Goal: Task Accomplishment & Management: Manage account settings

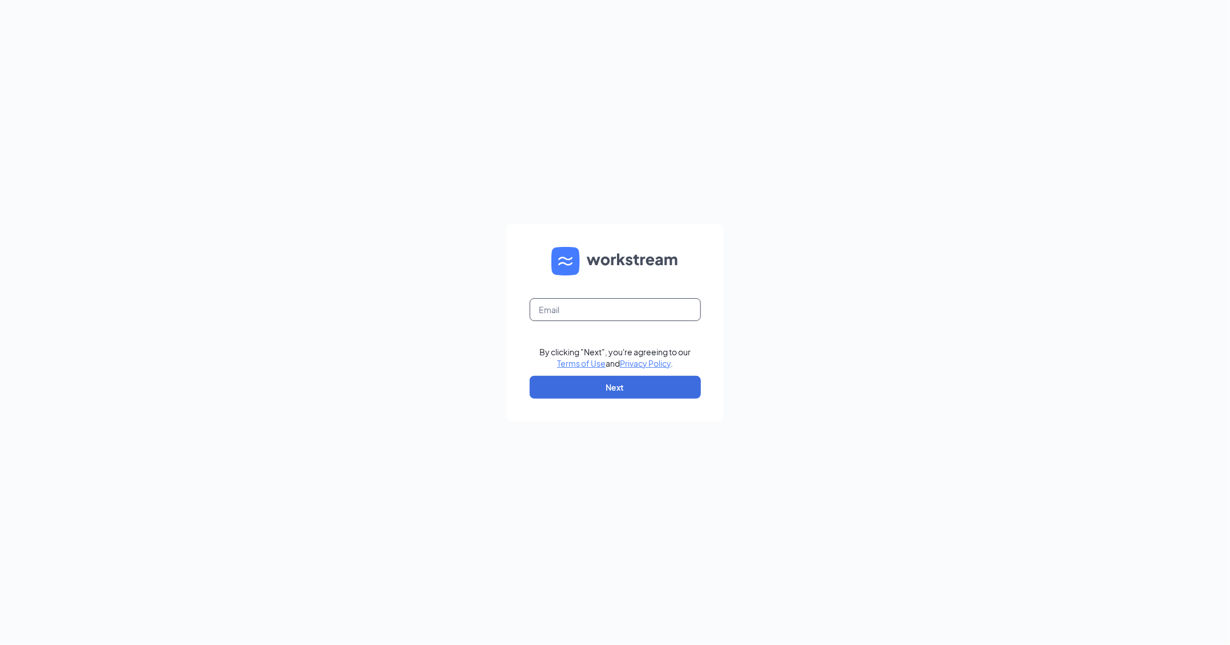
click at [620, 311] on input "text" at bounding box center [614, 309] width 171 height 23
type input "kc.jones@cfafranchisee.com"
click at [638, 381] on button "Next" at bounding box center [614, 387] width 171 height 23
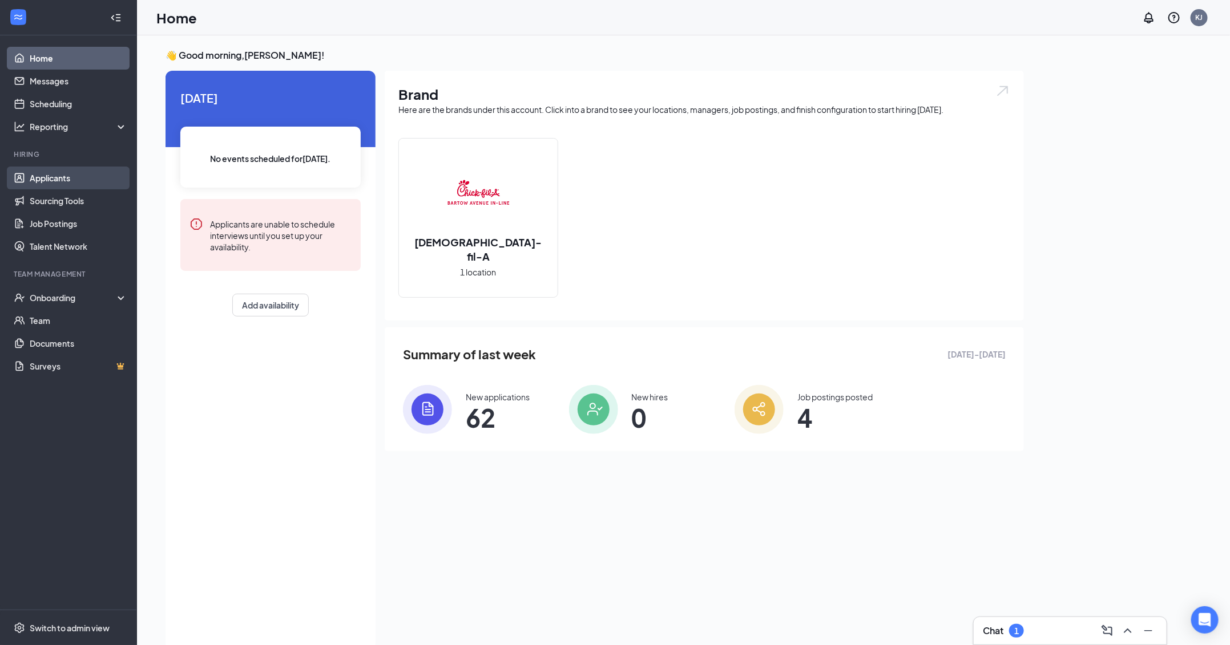
click at [79, 179] on link "Applicants" at bounding box center [79, 178] width 98 height 23
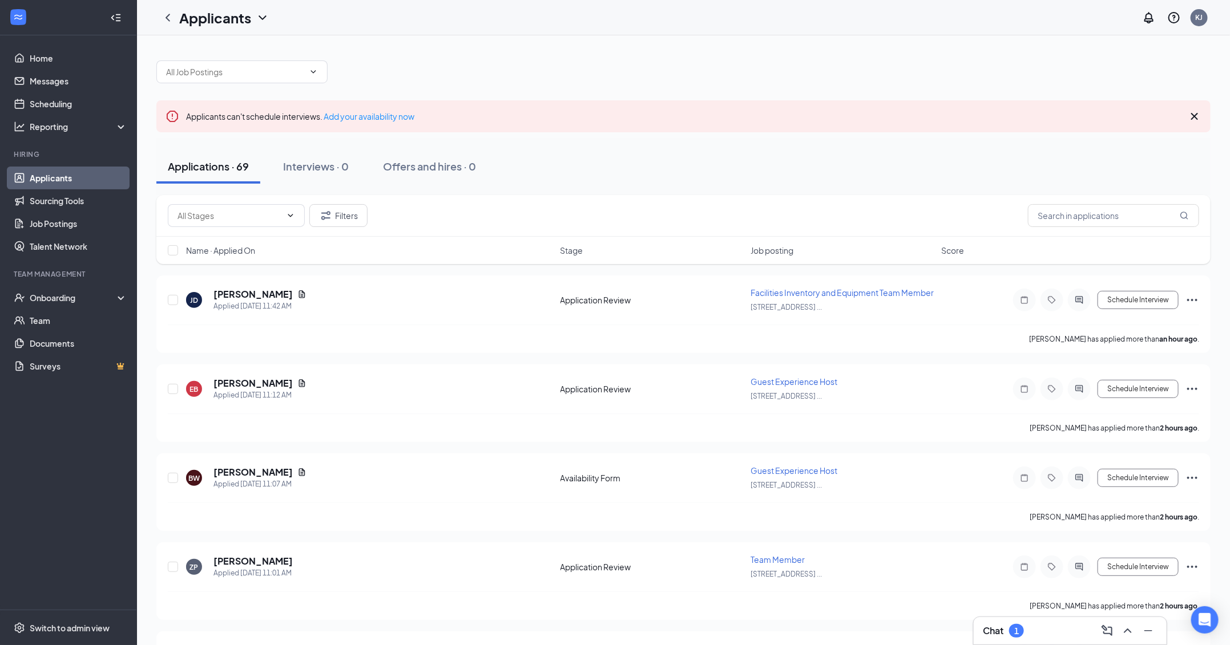
click at [991, 636] on h3 "Chat" at bounding box center [992, 631] width 21 height 13
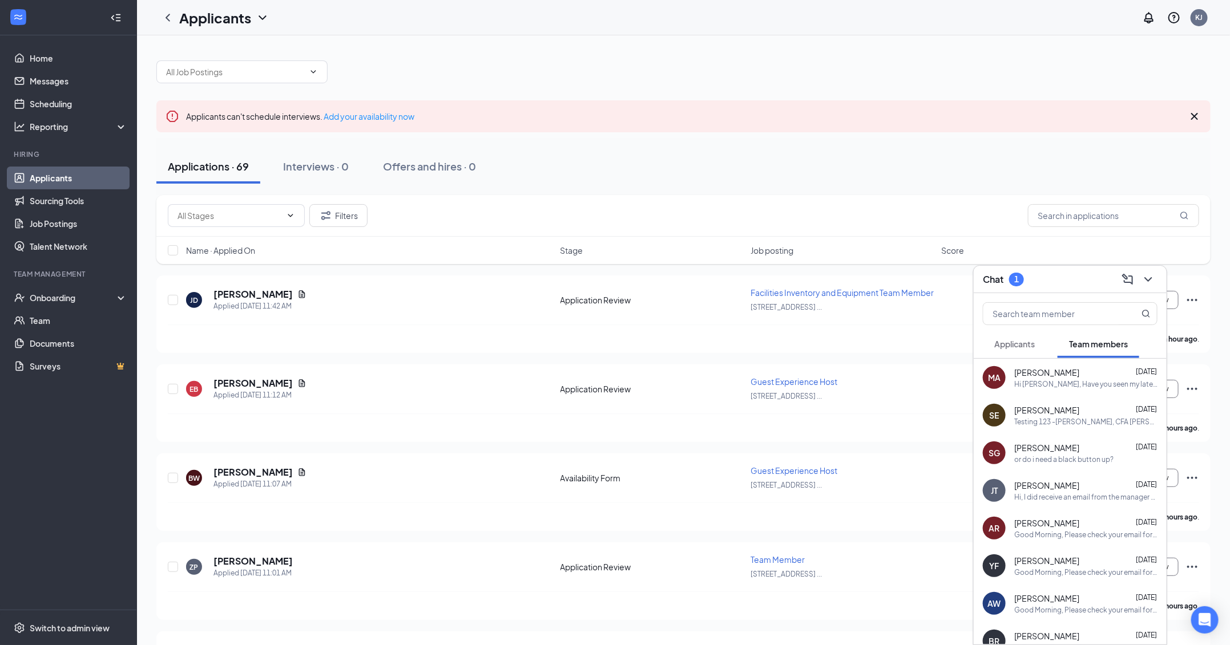
click at [1000, 336] on button "Applicants" at bounding box center [1013, 344] width 63 height 29
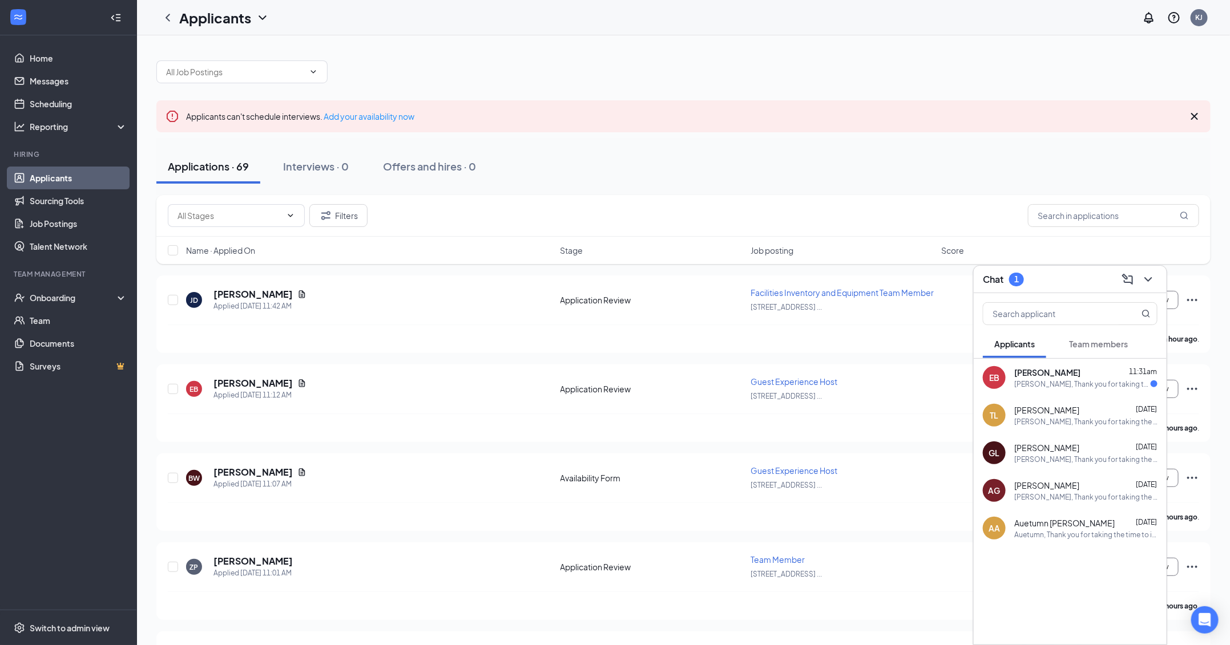
click at [1041, 411] on span "[PERSON_NAME]" at bounding box center [1046, 410] width 65 height 11
click at [1026, 379] on div "[PERSON_NAME], Thank you for taking the time to inquire about joining the [DEMO…" at bounding box center [1082, 384] width 136 height 10
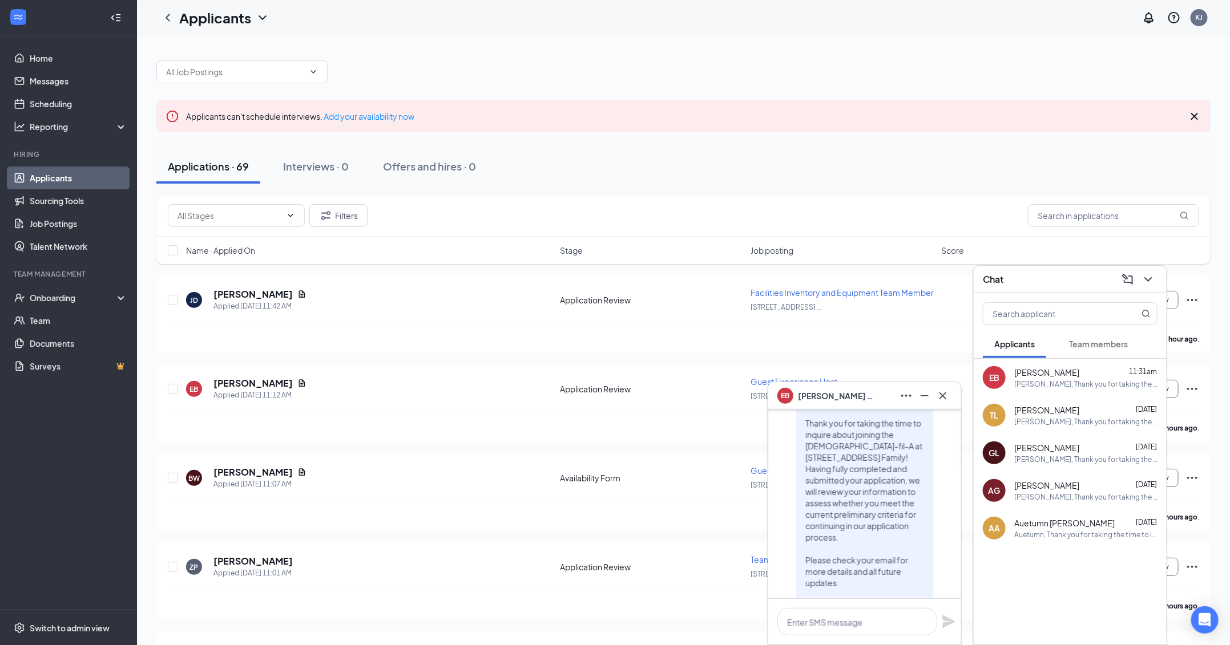
scroll to position [-76, 0]
click at [1105, 409] on div "[PERSON_NAME] [DATE]" at bounding box center [1085, 410] width 143 height 11
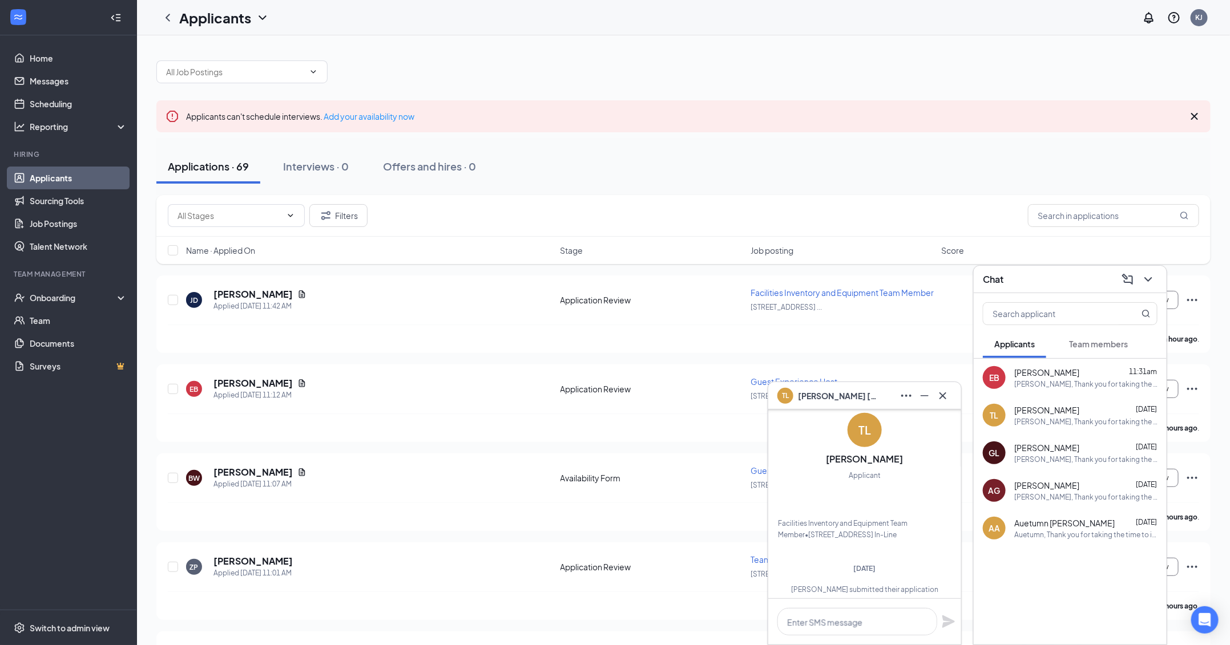
scroll to position [-917, 0]
click at [943, 388] on button at bounding box center [942, 396] width 18 height 18
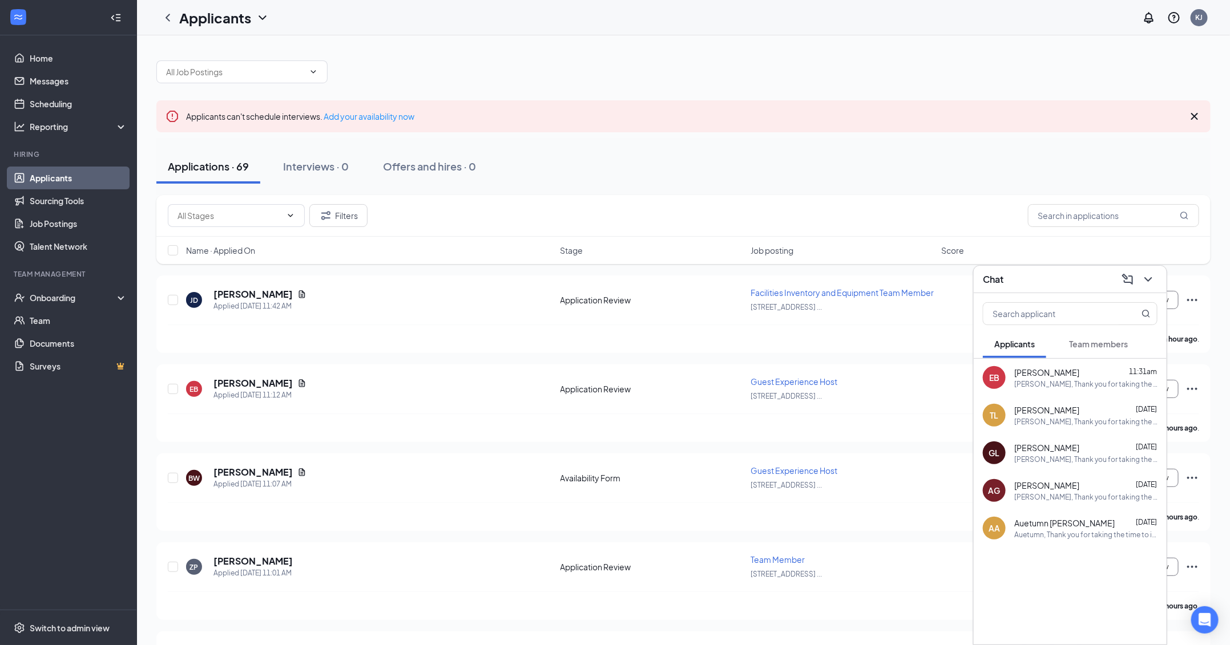
click at [571, 250] on span "Stage" at bounding box center [571, 250] width 23 height 11
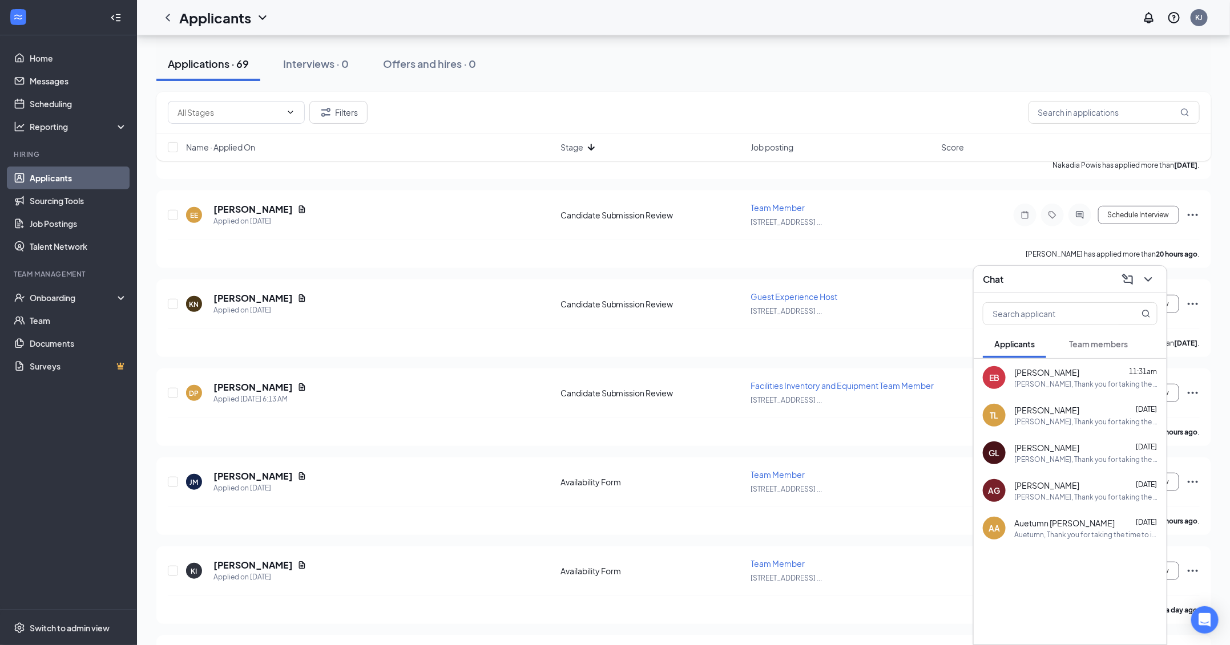
scroll to position [358, 0]
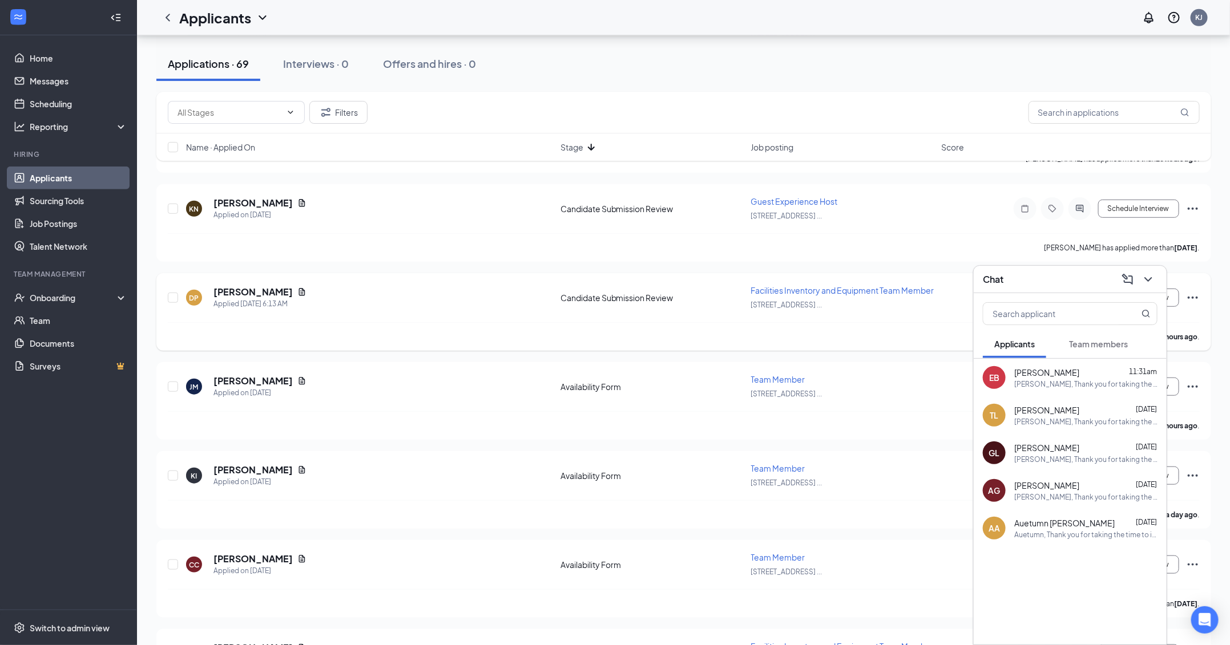
click at [327, 326] on div "[PERSON_NAME] has applied more than 7 hours ago ." at bounding box center [684, 336] width 1032 height 29
click at [228, 286] on h5 "[PERSON_NAME]" at bounding box center [252, 292] width 79 height 13
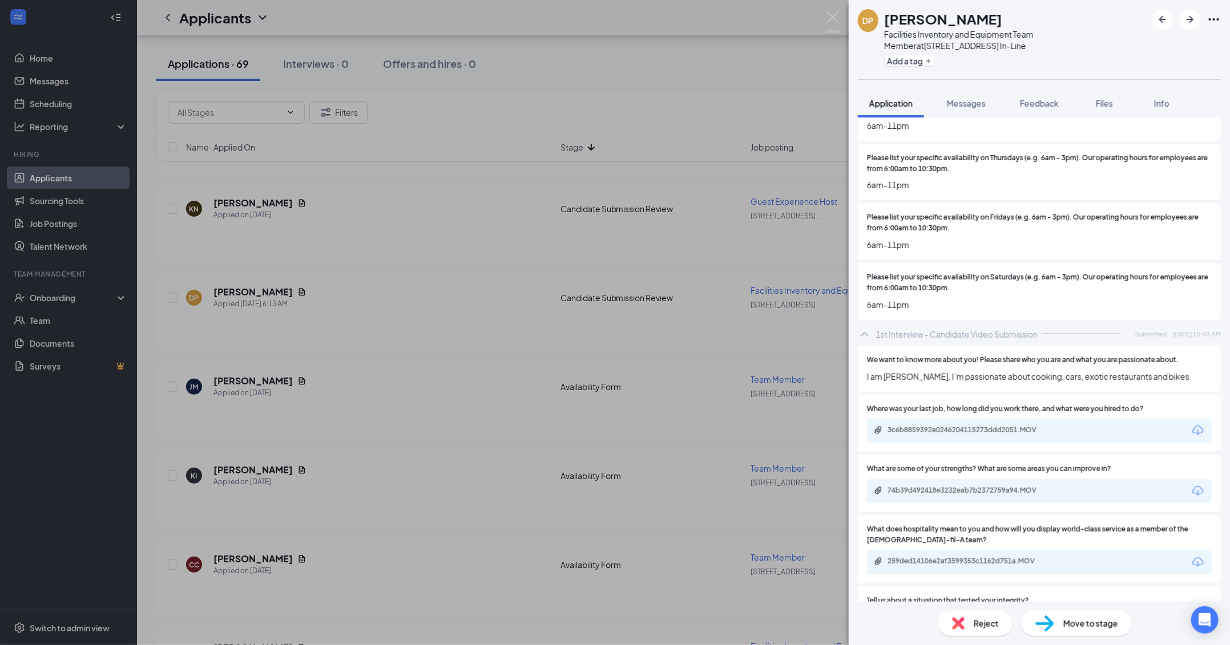
scroll to position [1800, 0]
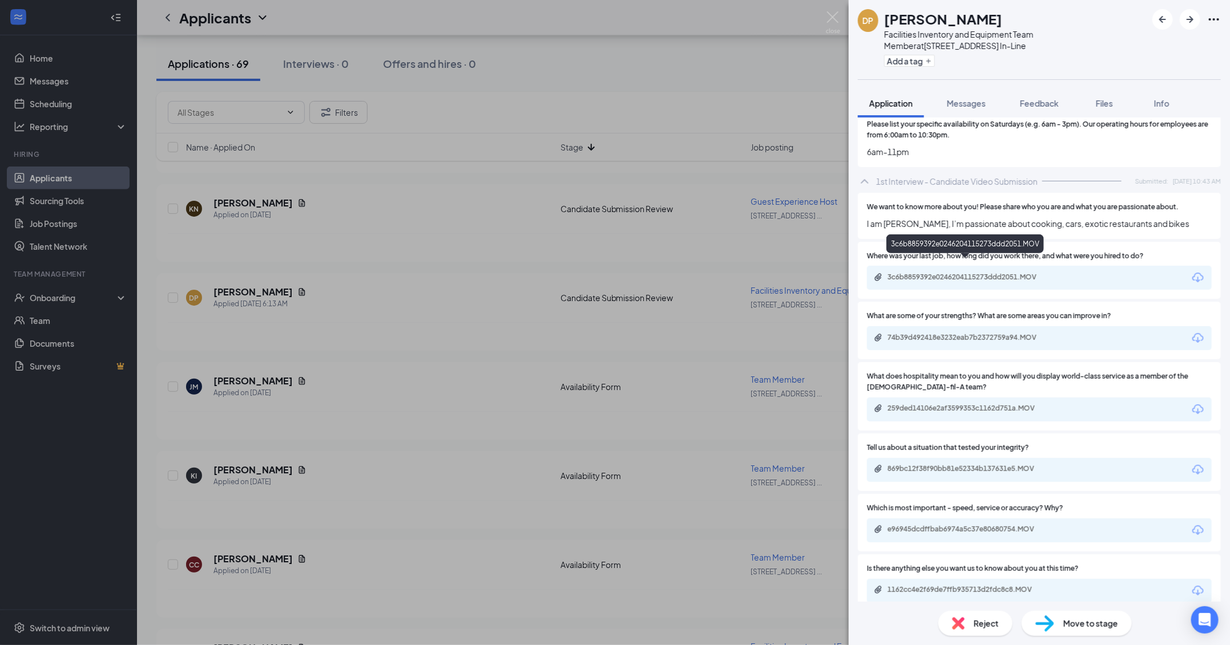
click at [1034, 273] on div "3c6b8859392e0246204115273ddd2051.MOV" at bounding box center [967, 277] width 160 height 9
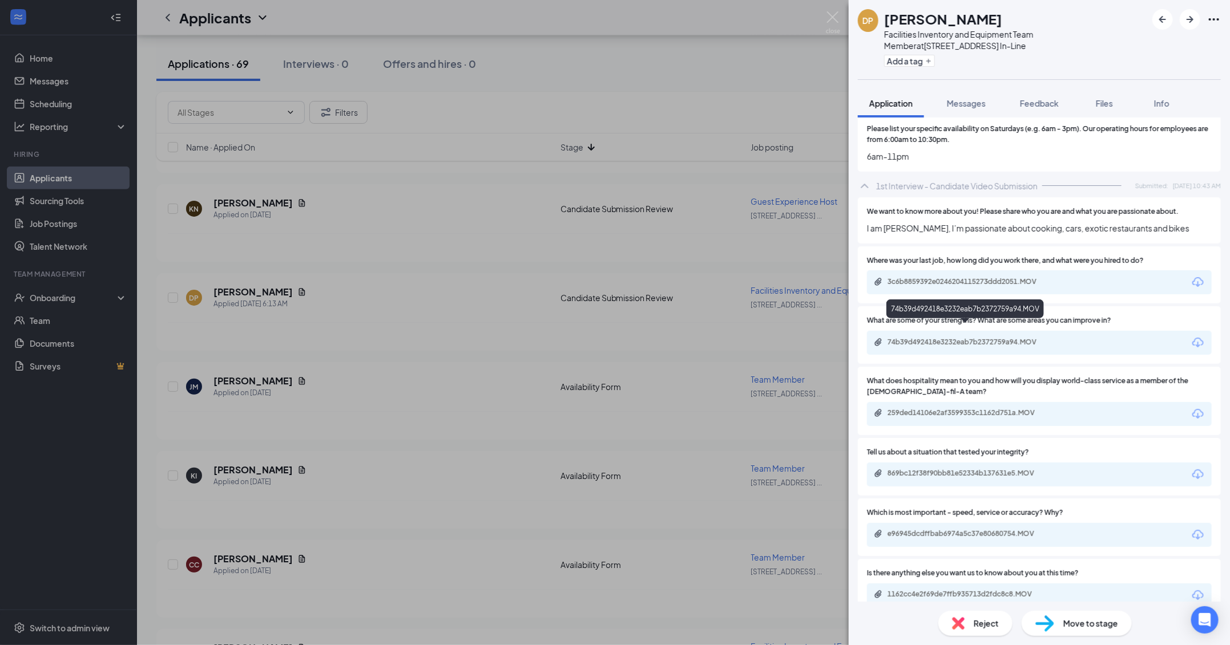
click at [947, 338] on div "74b39d492418e3232eab7b2372759a94.MOV" at bounding box center [967, 342] width 160 height 9
click at [834, 17] on img at bounding box center [833, 22] width 14 height 22
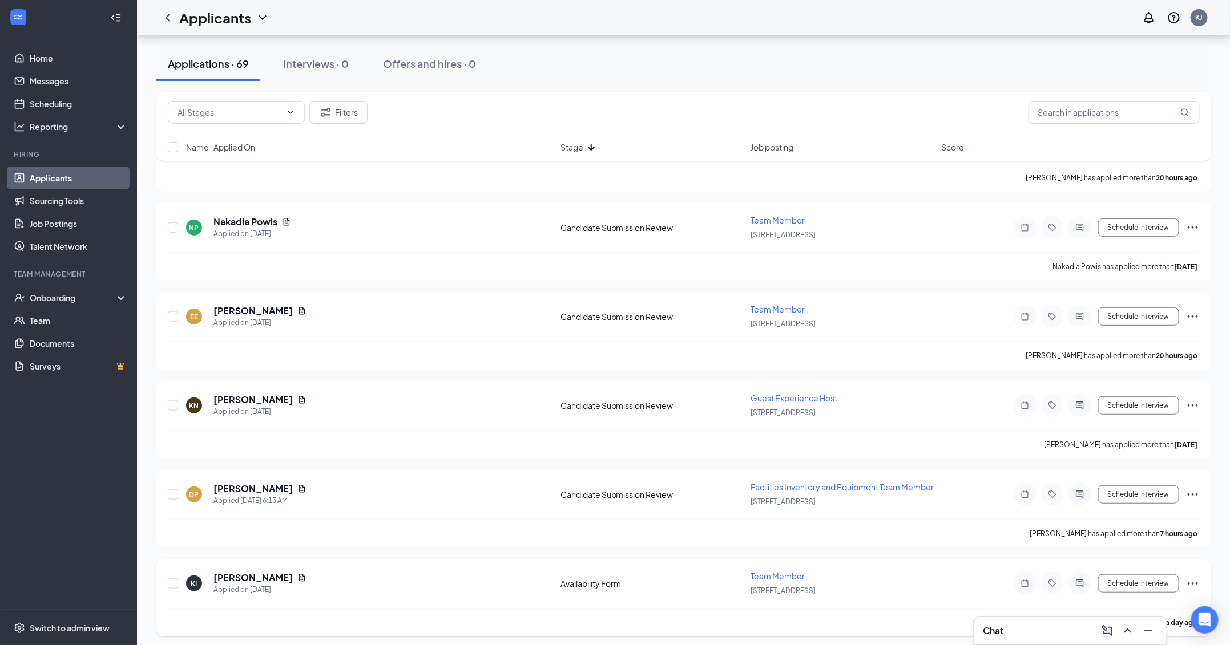
scroll to position [160, 0]
click at [250, 402] on h5 "[PERSON_NAME]" at bounding box center [252, 401] width 79 height 13
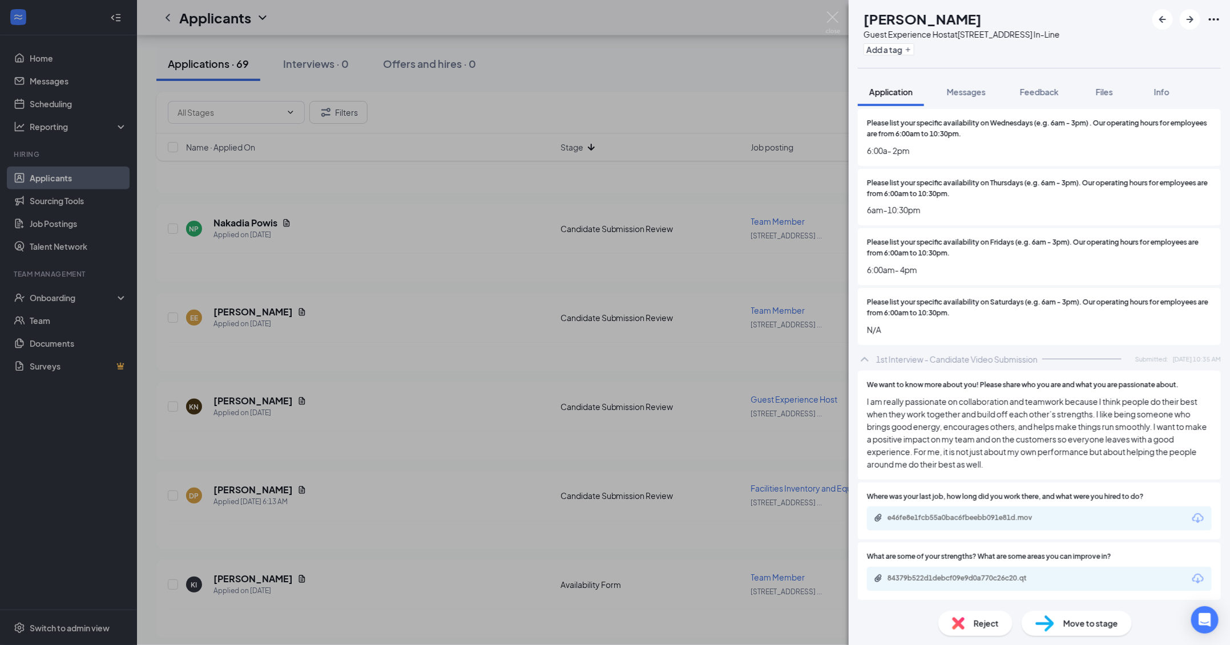
scroll to position [1922, 0]
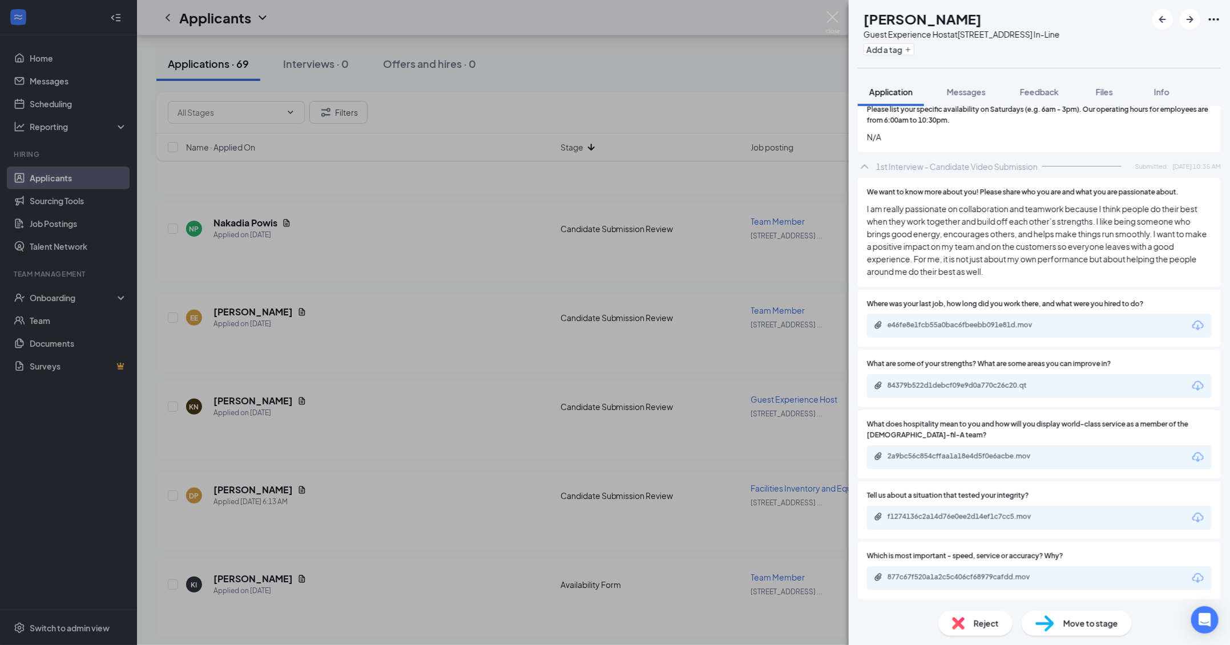
click at [1068, 328] on div "e46fe8e1fcb55a0bac6fbeebb091e81d.mov" at bounding box center [1039, 326] width 345 height 24
click at [944, 333] on div "e46fe8e1fcb55a0bac6fbeebb091e81d.mov" at bounding box center [1039, 326] width 345 height 24
click at [922, 323] on div "e46fe8e1fcb55a0bac6fbeebb091e81d.mov" at bounding box center [967, 325] width 160 height 9
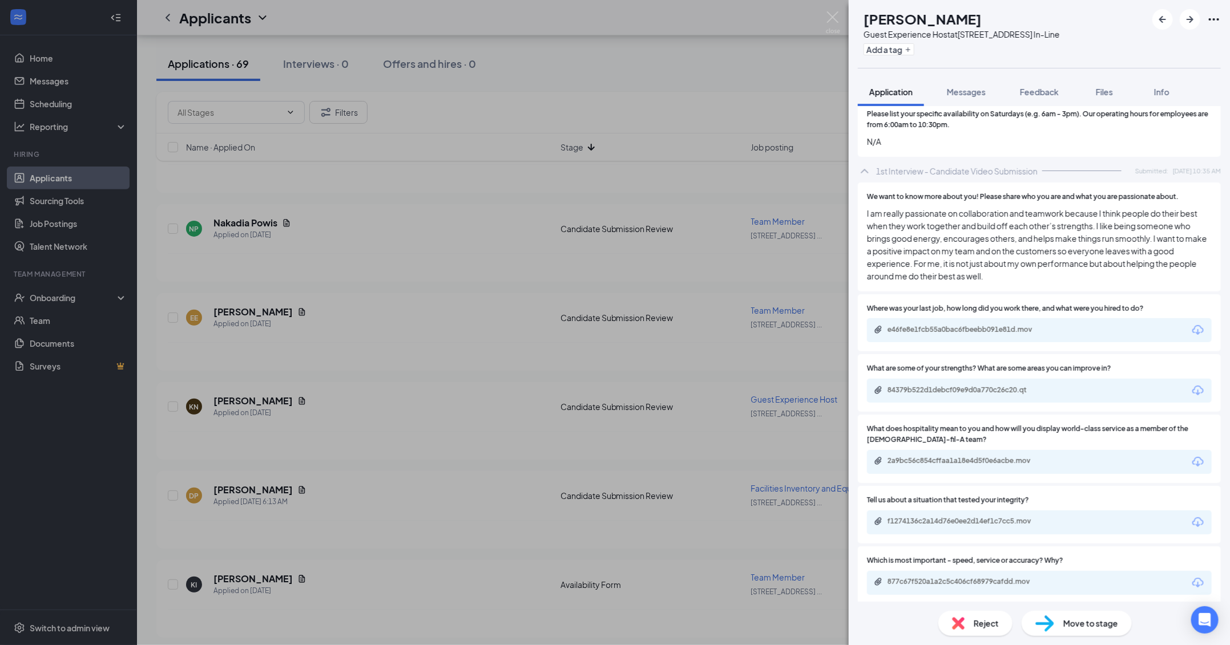
click at [1199, 391] on icon "Download" at bounding box center [1198, 391] width 14 height 14
click at [1091, 498] on div at bounding box center [1120, 500] width 183 height 11
click at [1201, 583] on icon "Download" at bounding box center [1198, 583] width 14 height 14
